Goal: Information Seeking & Learning: Find specific fact

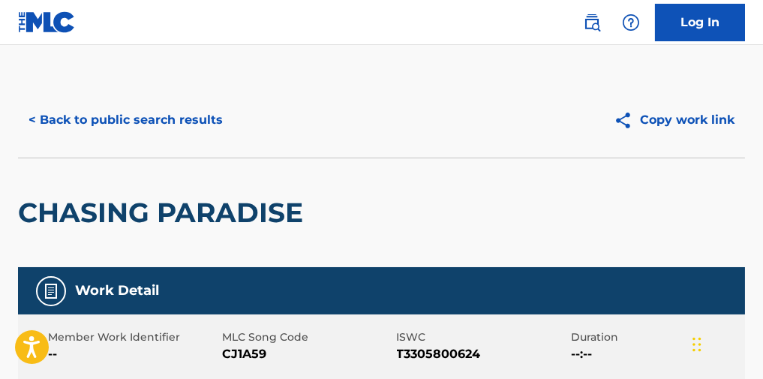
click at [206, 131] on button "< Back to public search results" at bounding box center [125, 120] width 215 height 38
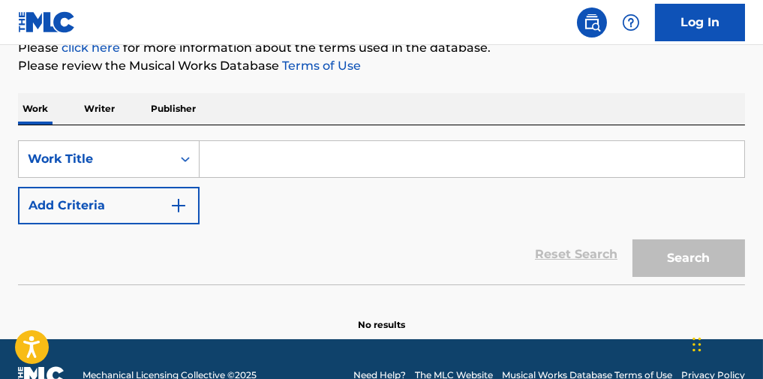
click at [229, 152] on input "Search Form" at bounding box center [472, 159] width 545 height 36
paste input "[PERSON_NAME]"
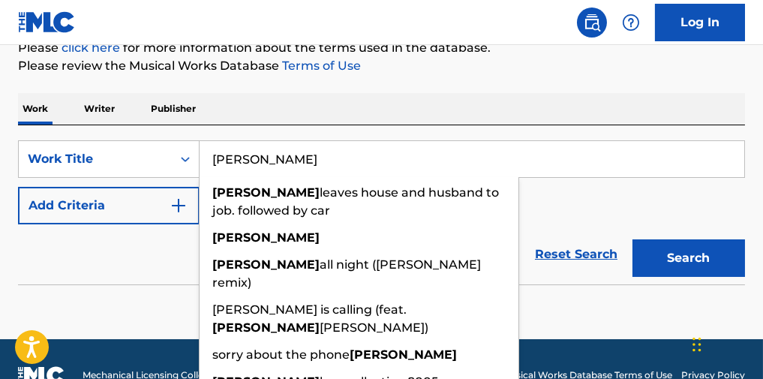
type input "[PERSON_NAME]"
click at [146, 205] on button "Add Criteria" at bounding box center [109, 206] width 182 height 38
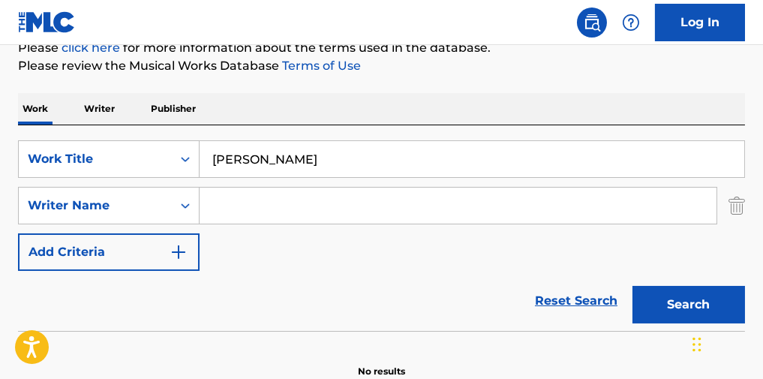
click at [292, 202] on input "Search Form" at bounding box center [458, 206] width 517 height 36
drag, startPoint x: 299, startPoint y: 208, endPoint x: 314, endPoint y: 209, distance: 14.3
click at [299, 208] on input "Search Form" at bounding box center [458, 206] width 517 height 36
paste input "[PERSON_NAME]"
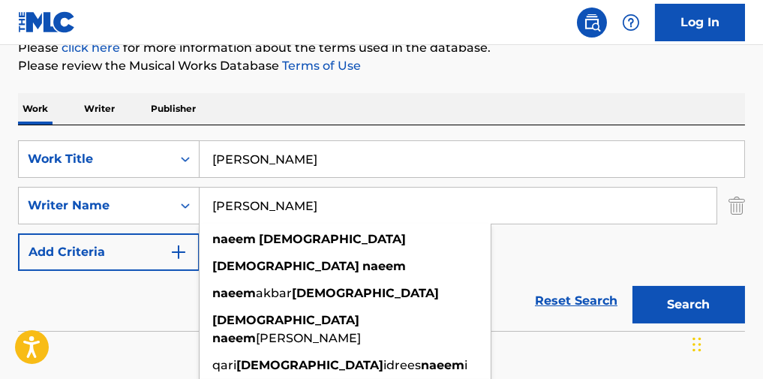
type input "[PERSON_NAME]"
click at [669, 292] on div "Search" at bounding box center [685, 301] width 120 height 60
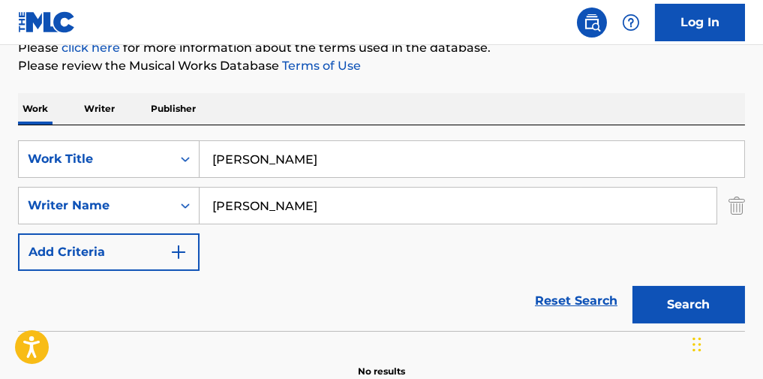
click at [669, 299] on button "Search" at bounding box center [689, 305] width 113 height 38
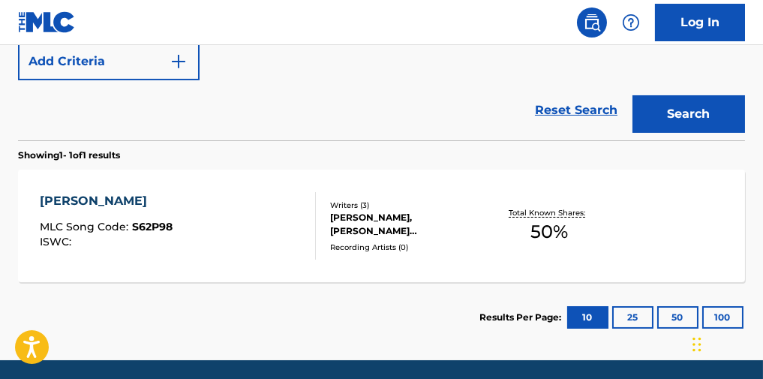
scroll to position [386, 0]
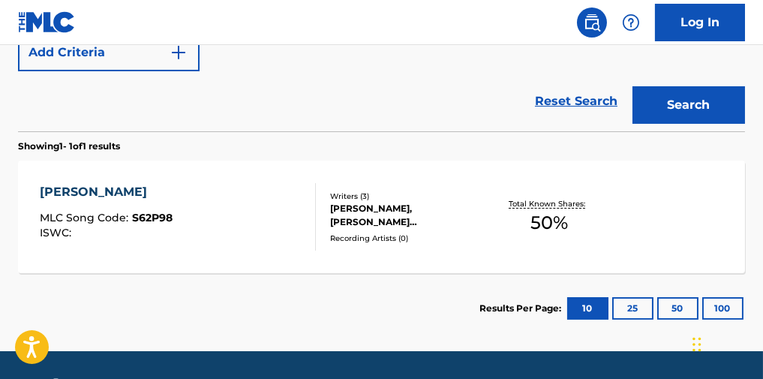
click at [249, 242] on div "[PERSON_NAME] MLC Song Code : S62P98 ISWC :" at bounding box center [178, 217] width 276 height 68
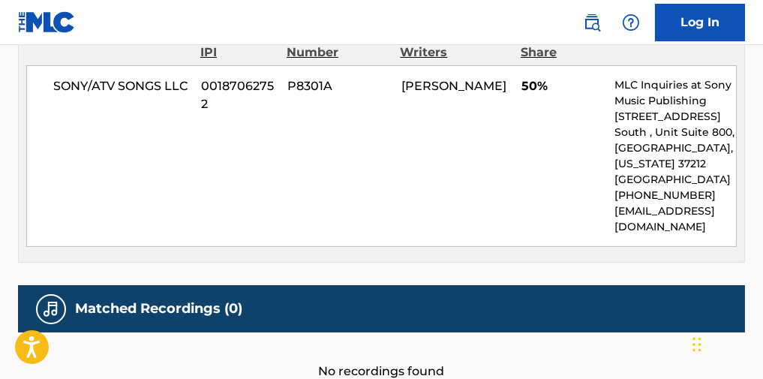
scroll to position [500, 0]
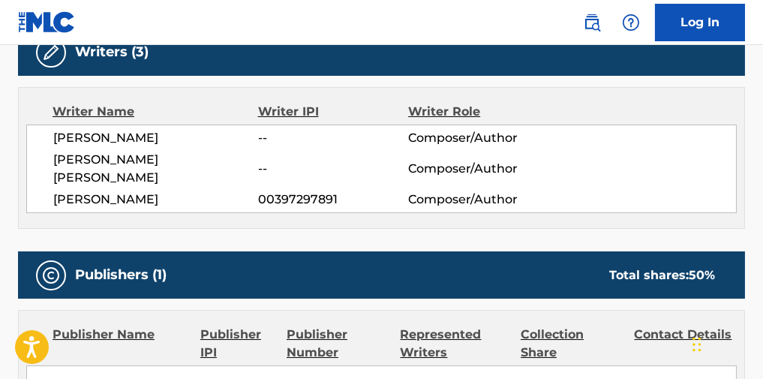
click at [128, 158] on span "[PERSON_NAME] [PERSON_NAME]" at bounding box center [155, 169] width 205 height 36
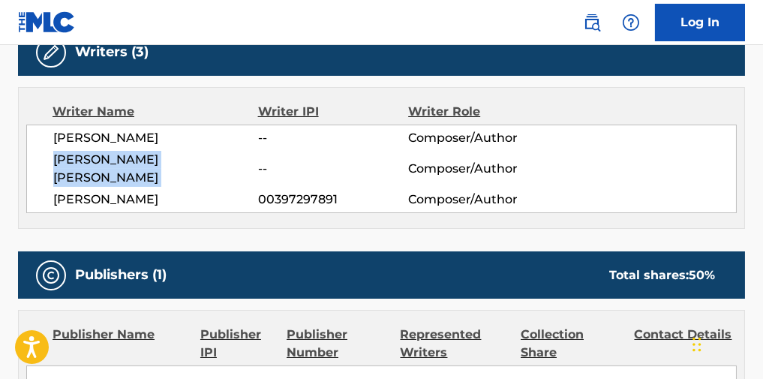
click at [128, 158] on span "[PERSON_NAME] [PERSON_NAME]" at bounding box center [155, 169] width 205 height 36
copy div "[PERSON_NAME] [PERSON_NAME]"
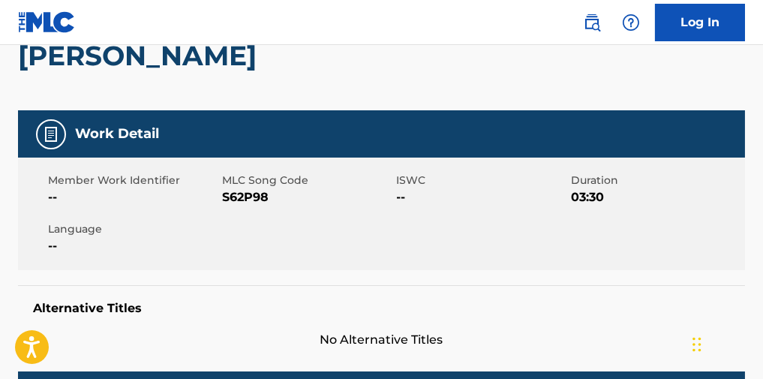
scroll to position [0, 0]
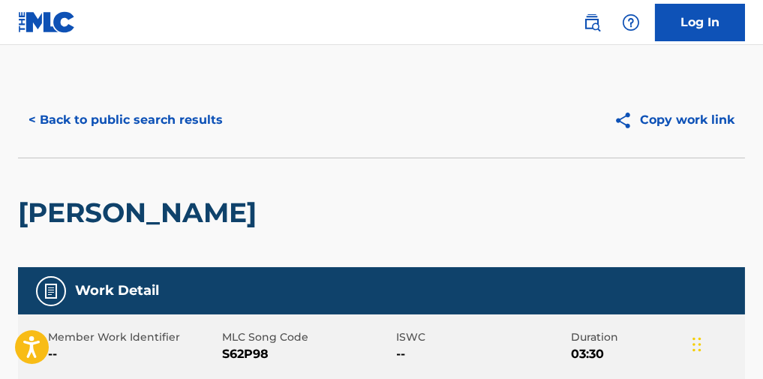
click at [174, 131] on button "< Back to public search results" at bounding box center [125, 120] width 215 height 38
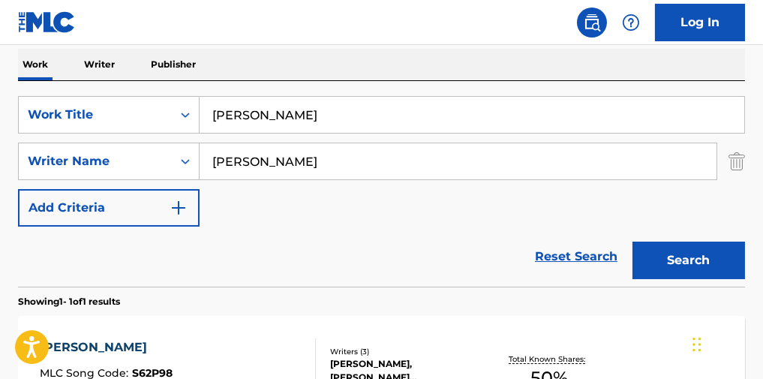
scroll to position [36, 0]
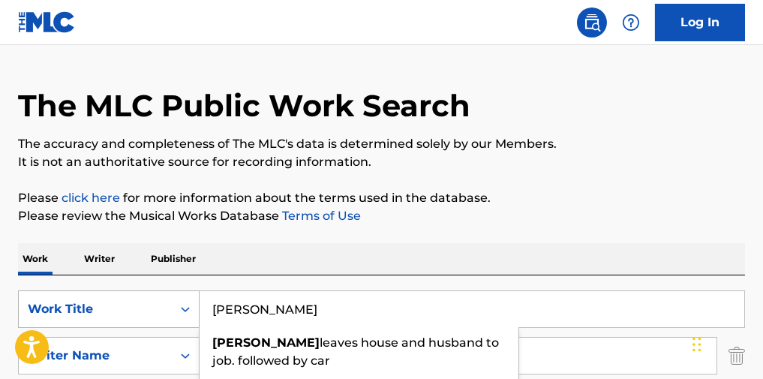
paste input "DUYA"
drag, startPoint x: 328, startPoint y: 322, endPoint x: 172, endPoint y: 298, distance: 157.9
click at [134, 323] on div "SearchWithCriteria4b0299f2-c22b-49f6-9c05-3cf5a8255cab Work Title [PERSON_NAME]…" at bounding box center [381, 309] width 727 height 38
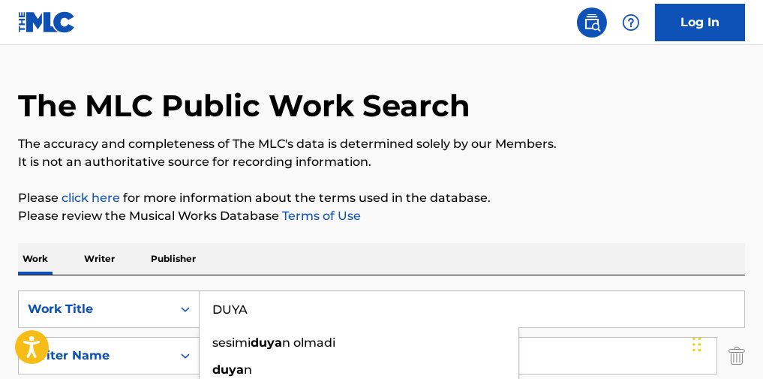
type input "DUYA"
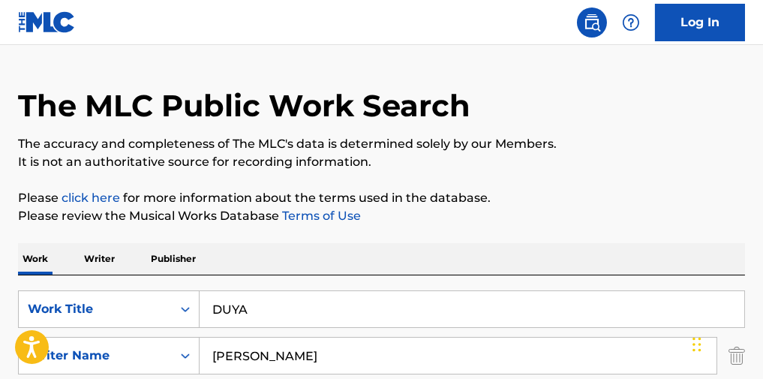
click at [513, 194] on div "The MLC Public Work Search The accuracy and completeness of The MLC's data is d…" at bounding box center [381, 370] width 763 height 647
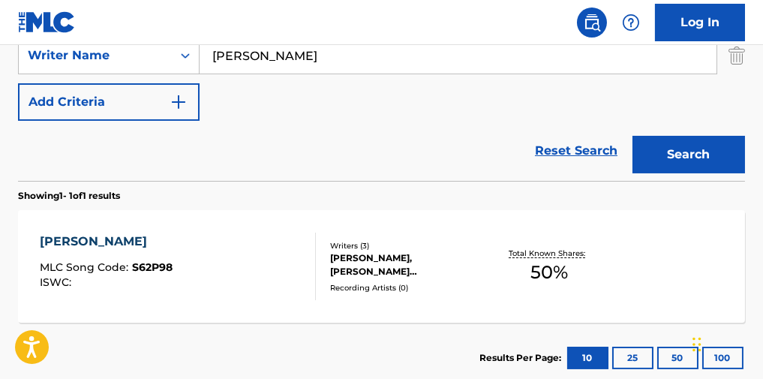
click at [666, 164] on button "Search" at bounding box center [689, 155] width 113 height 38
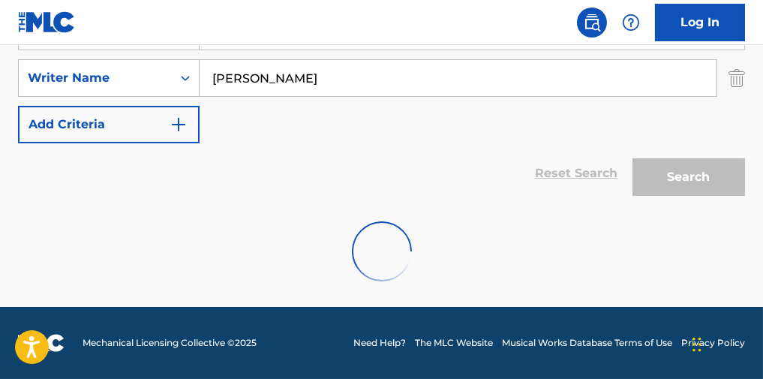
scroll to position [336, 0]
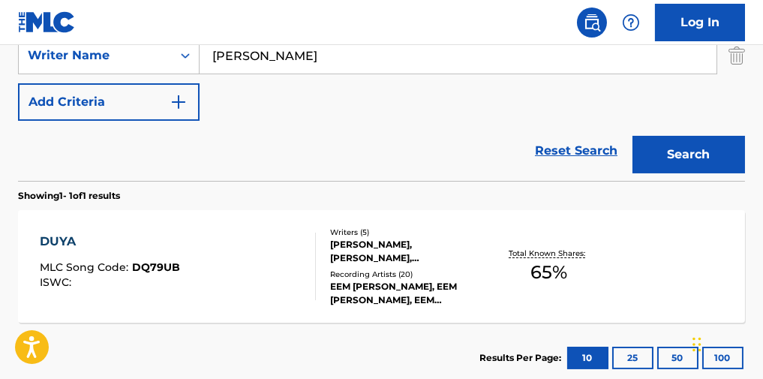
click at [297, 280] on div "DUYA MLC Song Code : DQ79UB ISWC :" at bounding box center [178, 267] width 276 height 68
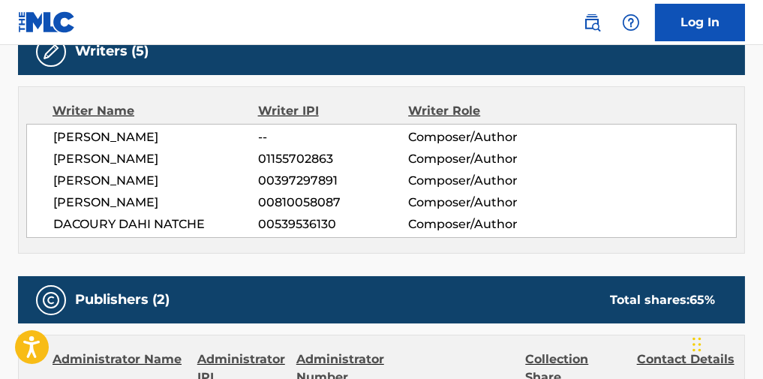
scroll to position [500, 0]
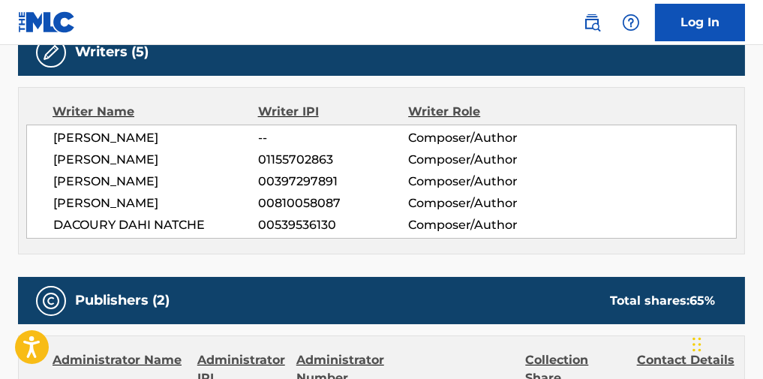
click at [137, 216] on span "DACOURY DAHI NATCHE" at bounding box center [155, 225] width 205 height 18
click at [138, 205] on span "[PERSON_NAME]" at bounding box center [155, 203] width 205 height 18
copy div "[PERSON_NAME]"
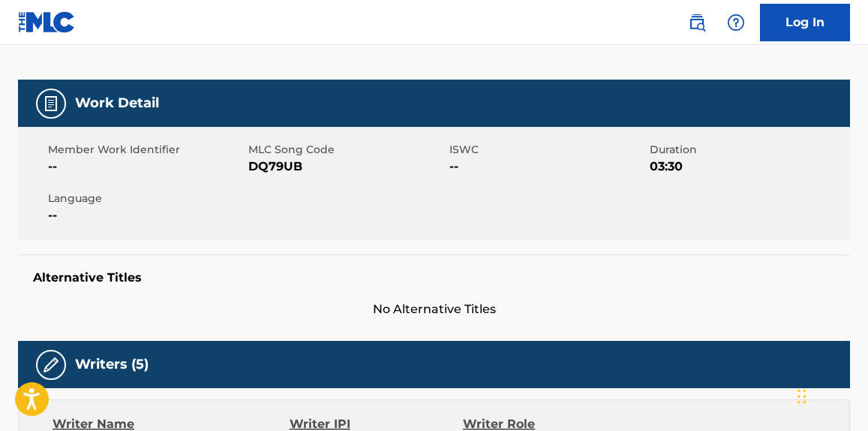
scroll to position [0, 0]
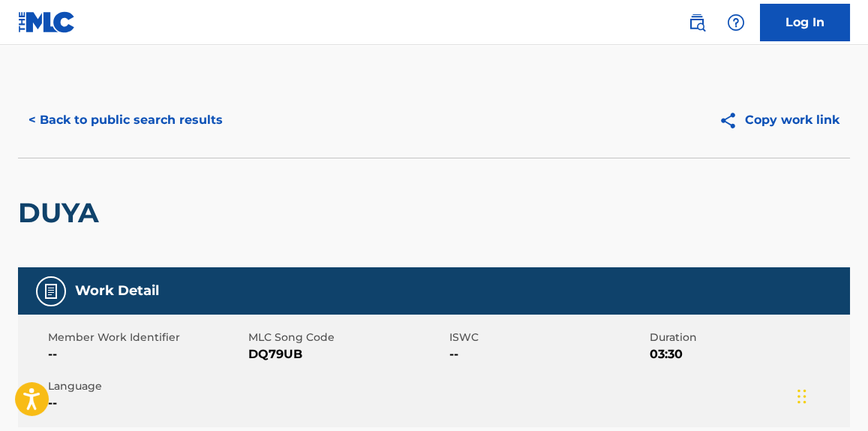
click at [174, 118] on button "< Back to public search results" at bounding box center [125, 120] width 215 height 38
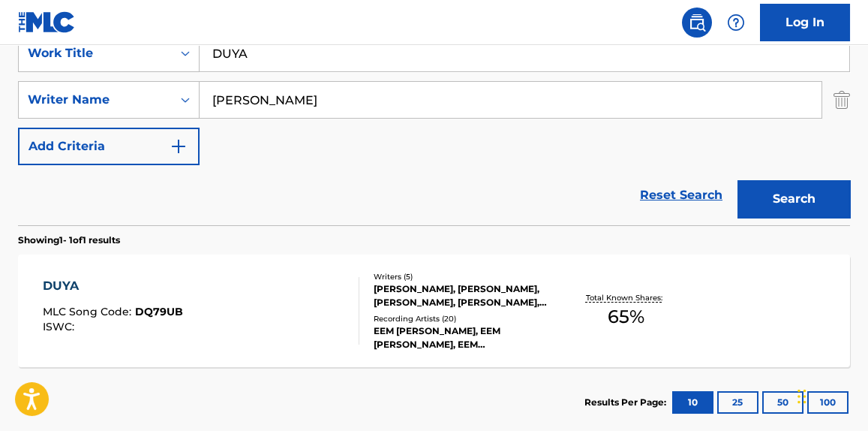
scroll to position [185, 0]
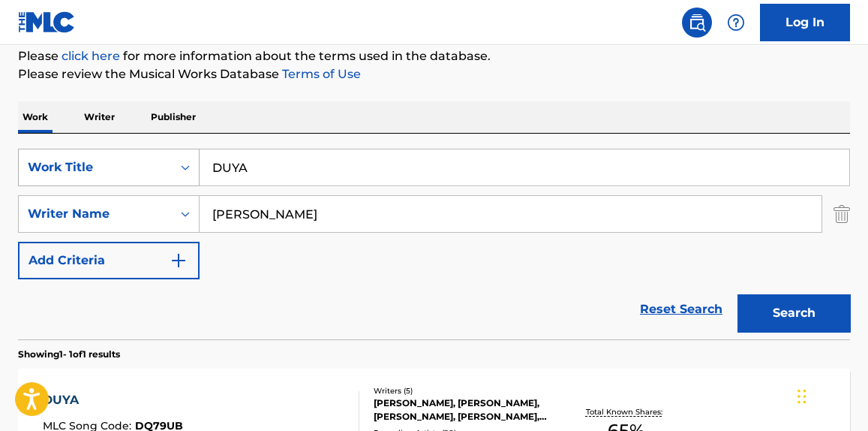
drag, startPoint x: 126, startPoint y: 179, endPoint x: 104, endPoint y: 184, distance: 22.2
click at [107, 183] on div "SearchWithCriteria4b0299f2-c22b-49f6-9c05-3cf5a8255cab Work Title DUYA" at bounding box center [434, 168] width 832 height 38
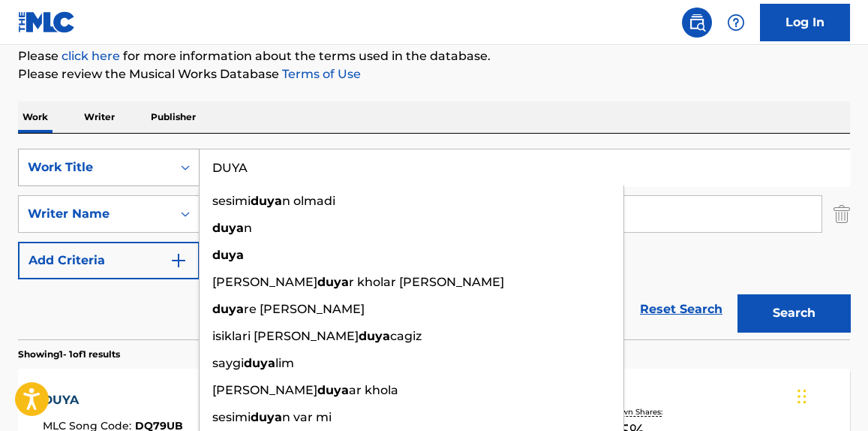
paste input "On and On"
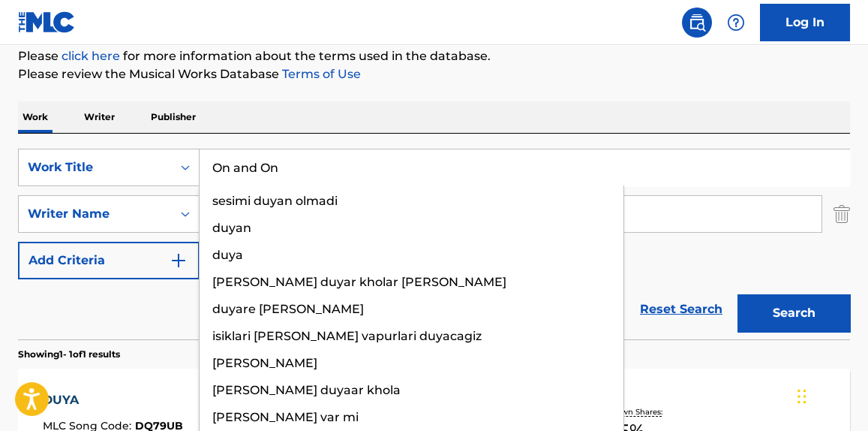
type input "On and On"
click at [537, 86] on div "The MLC Public Work Search The accuracy and completeness of The MLC's data is d…" at bounding box center [434, 224] width 868 height 654
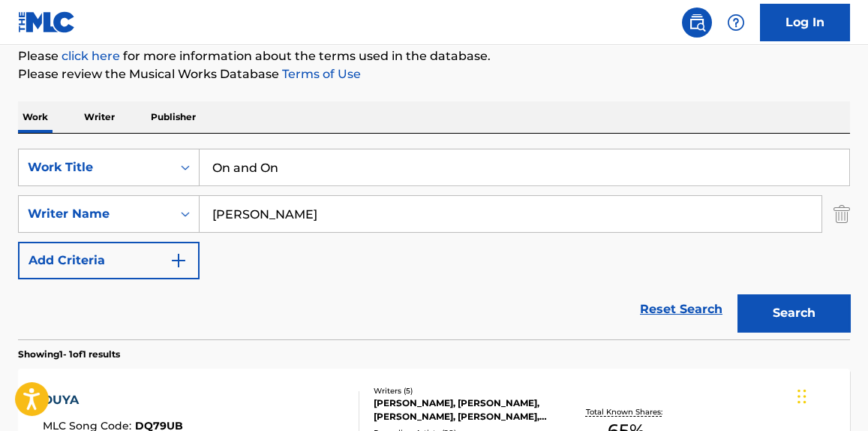
click at [762, 302] on button "Search" at bounding box center [794, 313] width 113 height 38
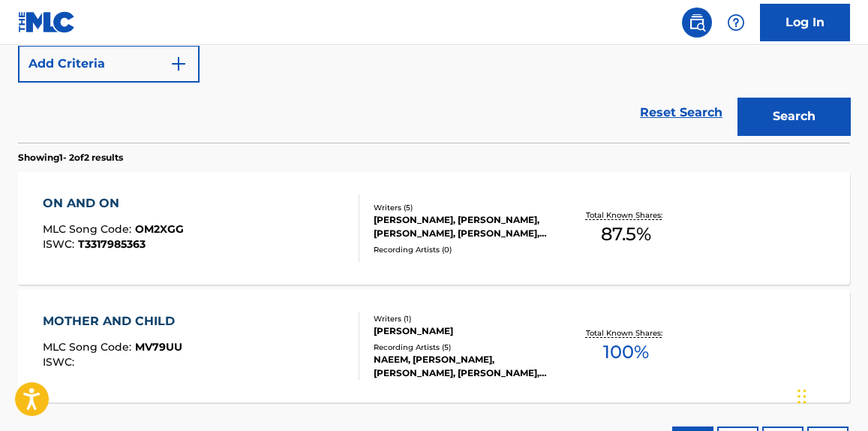
scroll to position [413, 0]
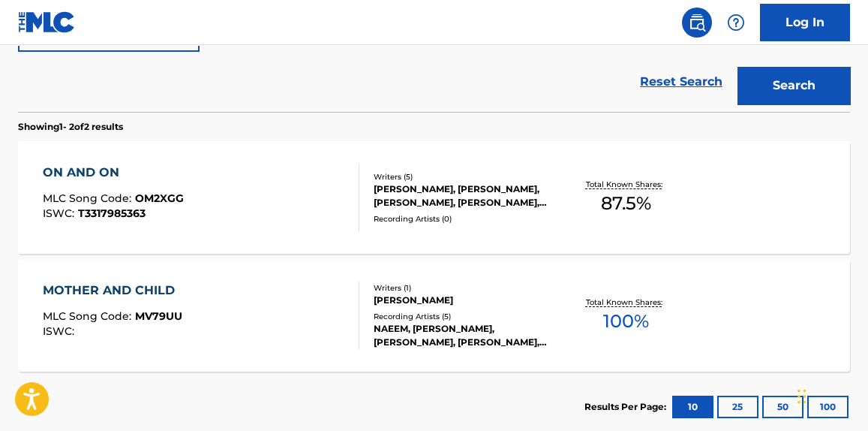
click at [300, 203] on div "ON AND ON MLC Song Code : OM2XGG ISWC : T3317985363" at bounding box center [201, 198] width 316 height 68
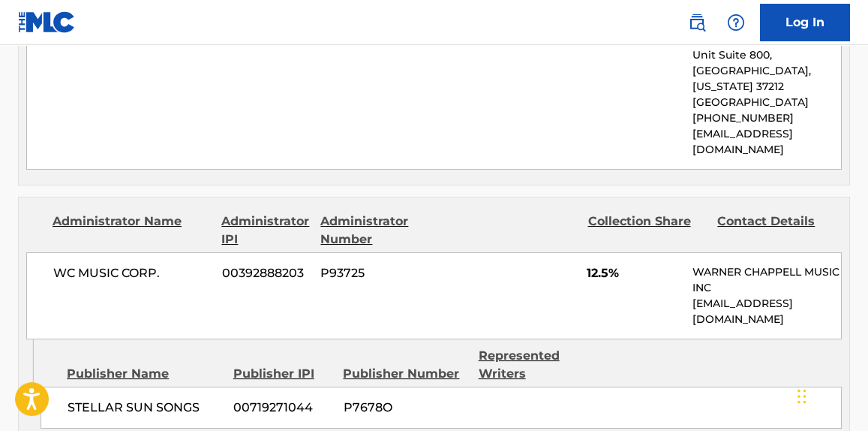
scroll to position [1250, 0]
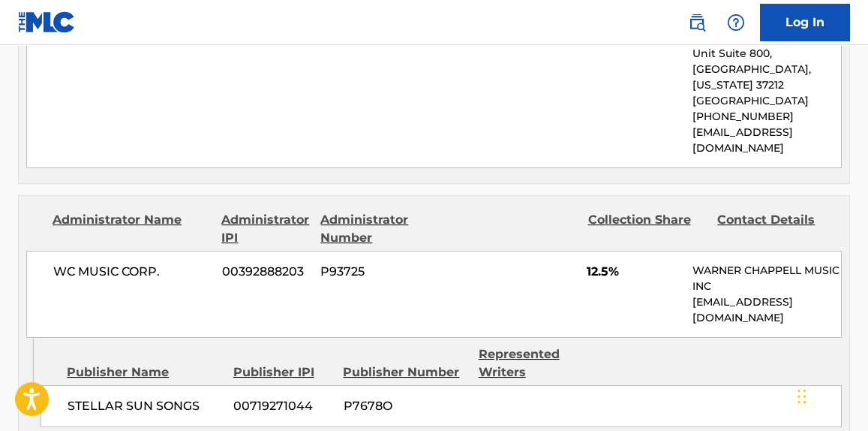
click at [357, 253] on div "WC MUSIC CORP. 00392888203 P93725 12.5% [PERSON_NAME] MUSIC INC [EMAIL_ADDRESS]…" at bounding box center [434, 294] width 816 height 87
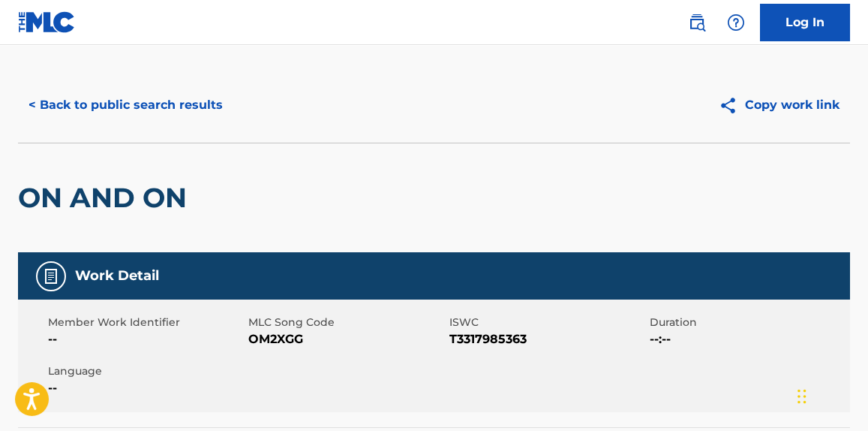
scroll to position [0, 0]
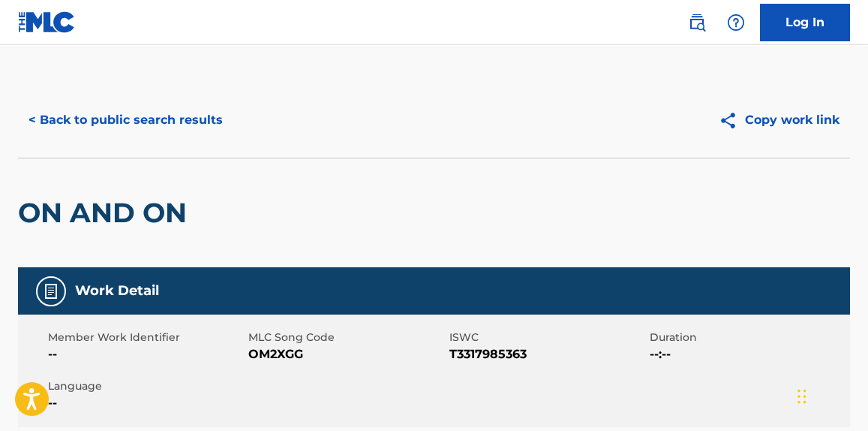
click at [171, 112] on button "< Back to public search results" at bounding box center [125, 120] width 215 height 38
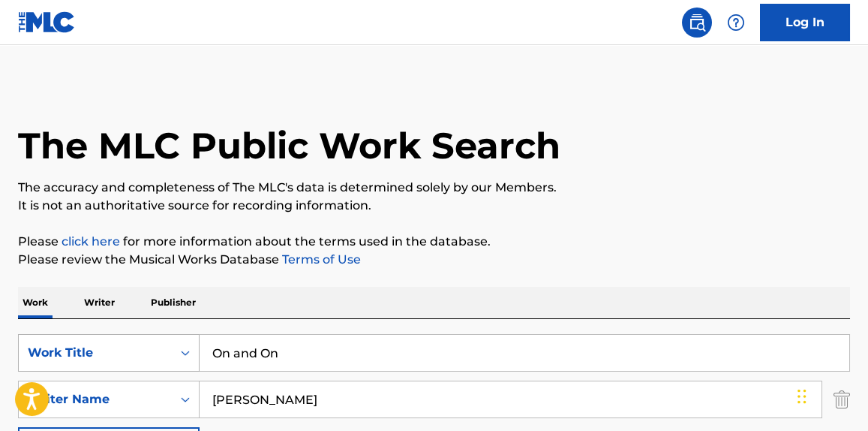
drag, startPoint x: 343, startPoint y: 347, endPoint x: 163, endPoint y: 346, distance: 180.1
click at [163, 346] on div "SearchWithCriteria4b0299f2-c22b-49f6-9c05-3cf5a8255cab Work Title On and On" at bounding box center [434, 353] width 832 height 38
paste input "Feyonce"
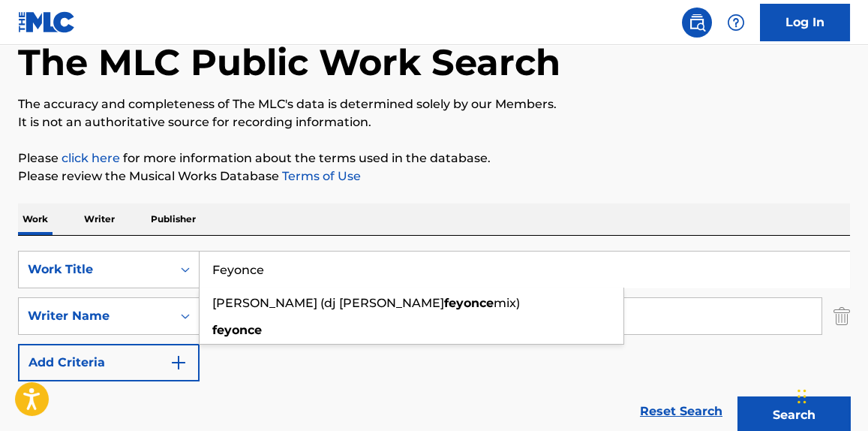
scroll to position [113, 0]
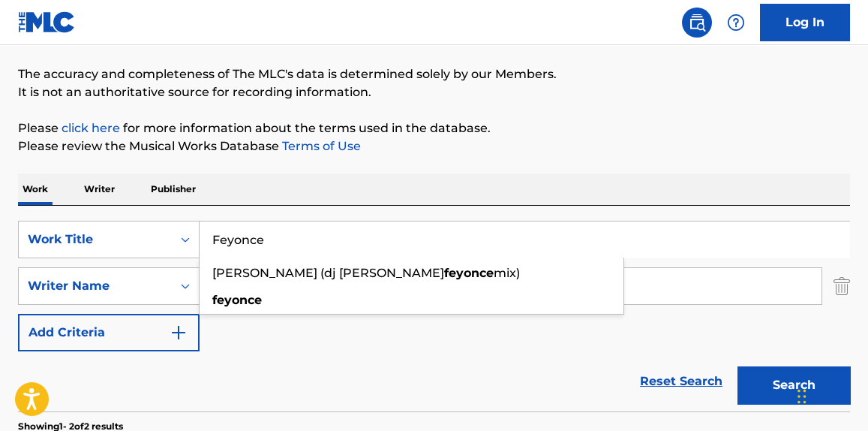
type input "Feyonce"
click at [724, 116] on div "The MLC Public Work Search The accuracy and completeness of The MLC's data is d…" at bounding box center [434, 355] width 868 height 772
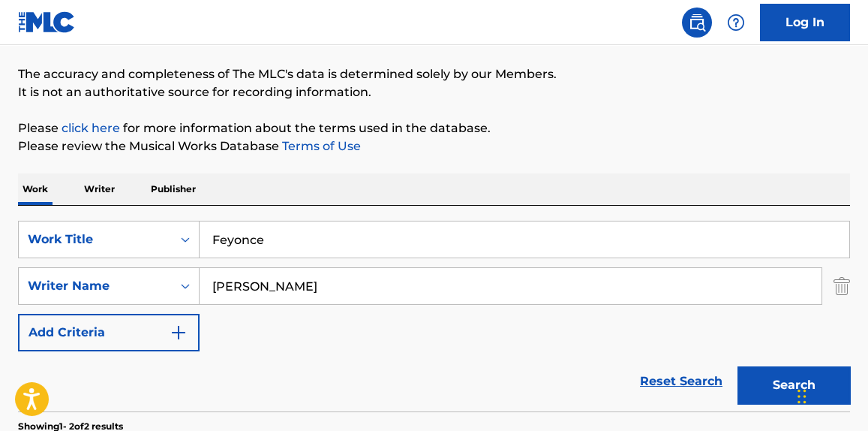
click at [762, 378] on button "Search" at bounding box center [794, 385] width 113 height 38
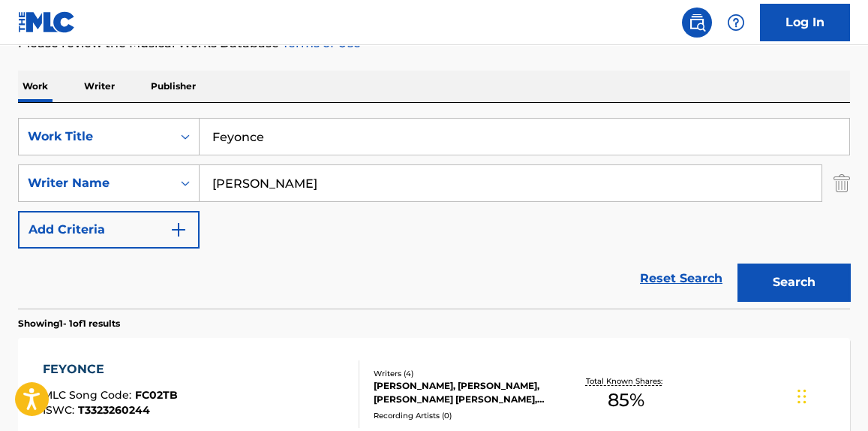
scroll to position [341, 0]
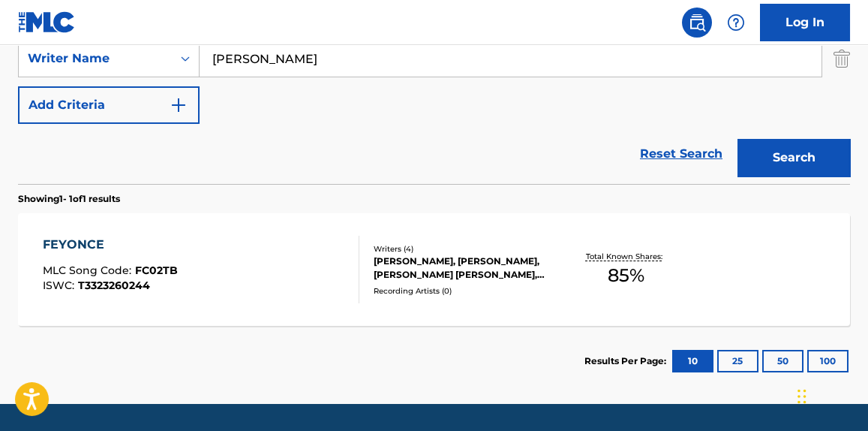
click at [279, 258] on div "FEYONCE MLC Song Code : FC02TB ISWC : T3323260244" at bounding box center [201, 270] width 316 height 68
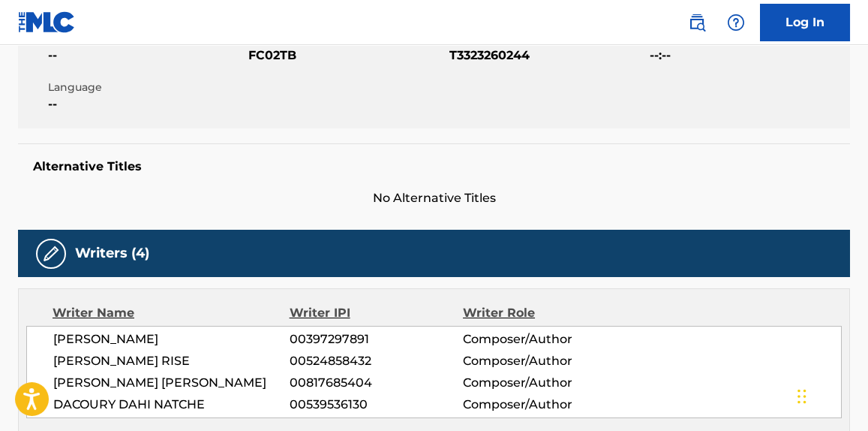
scroll to position [341, 0]
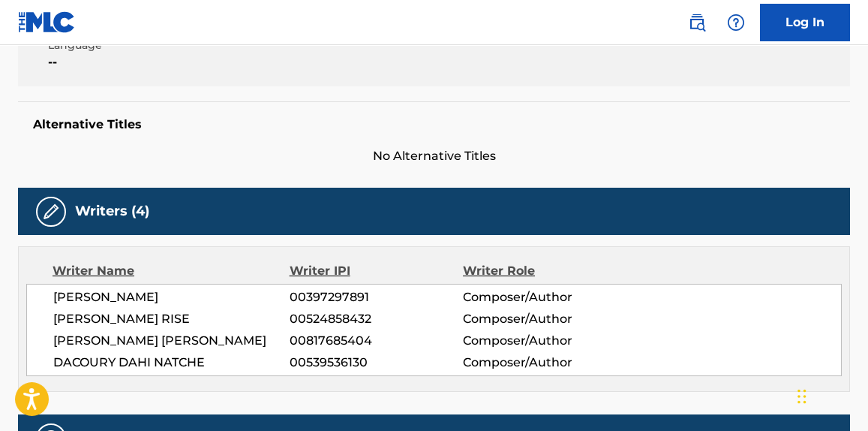
click at [93, 312] on span "[PERSON_NAME] RISE" at bounding box center [171, 319] width 236 height 18
copy div "[PERSON_NAME] RISE"
